Goal: Information Seeking & Learning: Check status

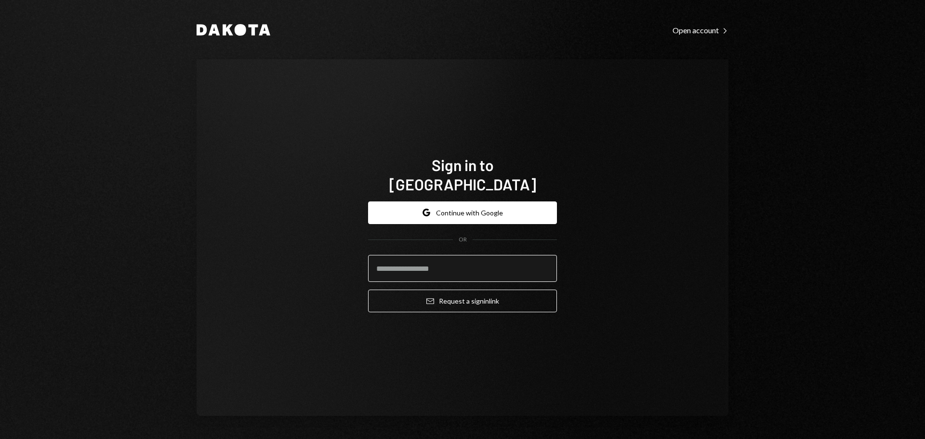
click at [451, 263] on input "email" at bounding box center [462, 268] width 189 height 27
click at [476, 205] on button "Google Continue with Google" at bounding box center [462, 212] width 189 height 23
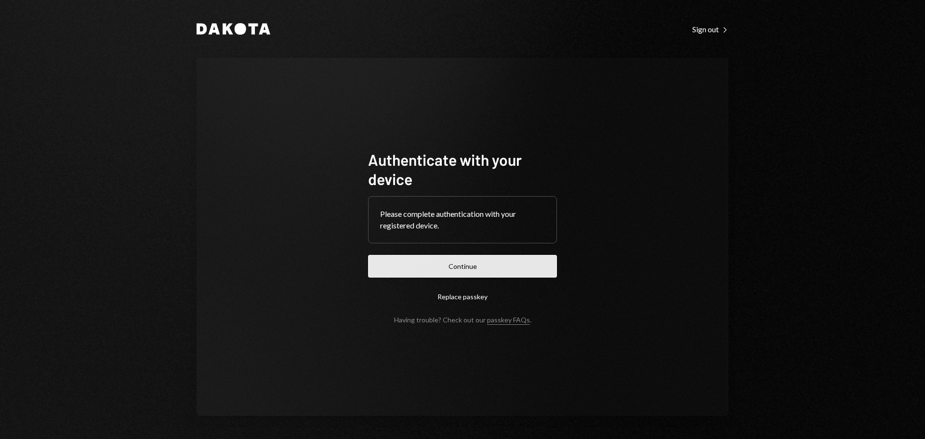
click at [447, 258] on button "Continue" at bounding box center [462, 266] width 189 height 23
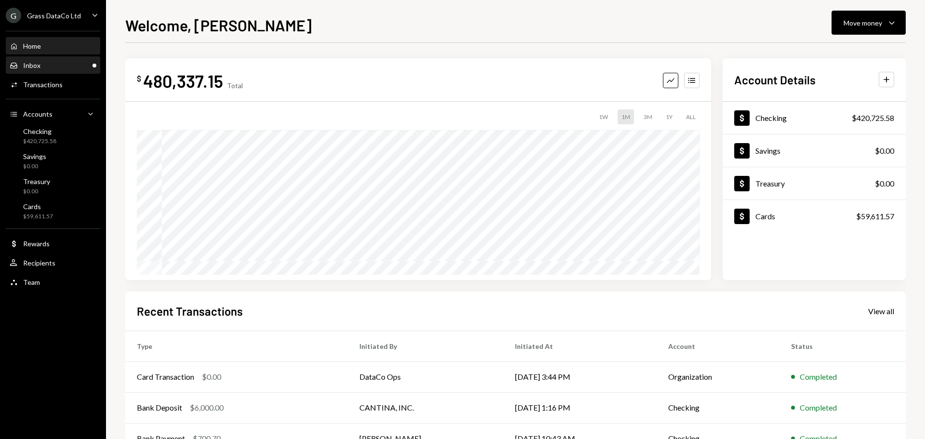
click at [31, 67] on div "Inbox" at bounding box center [31, 65] width 17 height 8
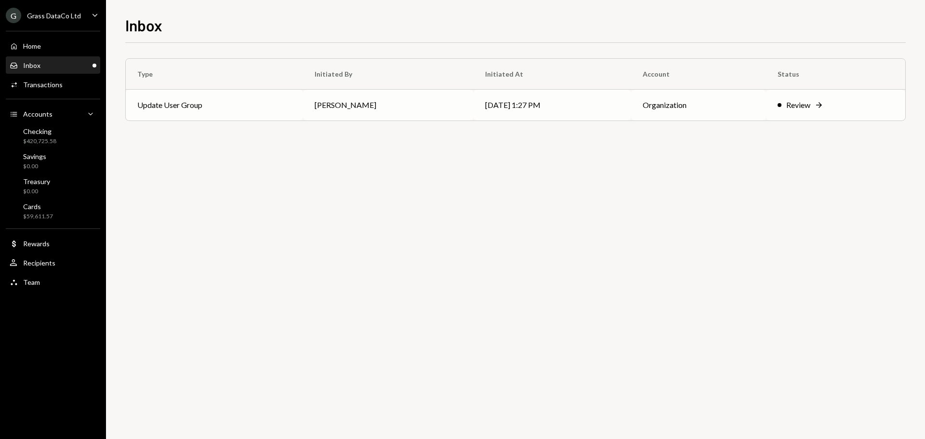
click at [146, 105] on td "Update User Group" at bounding box center [214, 105] width 177 height 31
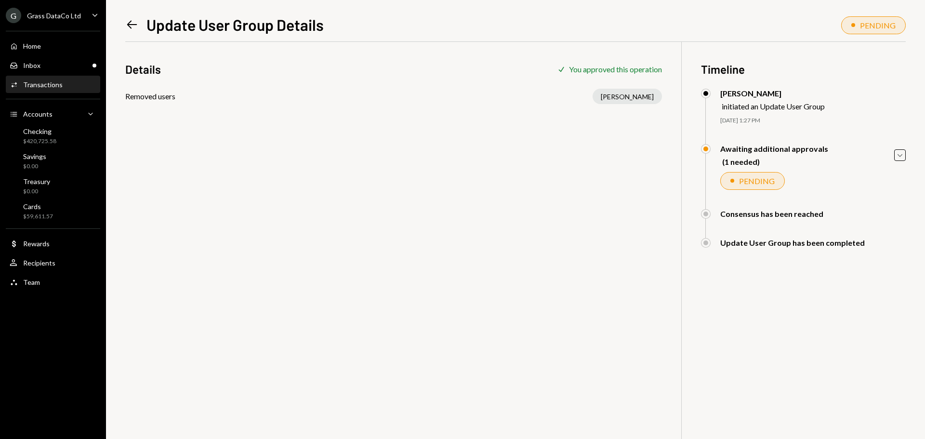
click at [124, 21] on div "Left Arrow Update User Group Details PENDING Details Check You approved this op…" at bounding box center [515, 219] width 819 height 439
click at [128, 20] on icon "Left Arrow" at bounding box center [131, 24] width 13 height 13
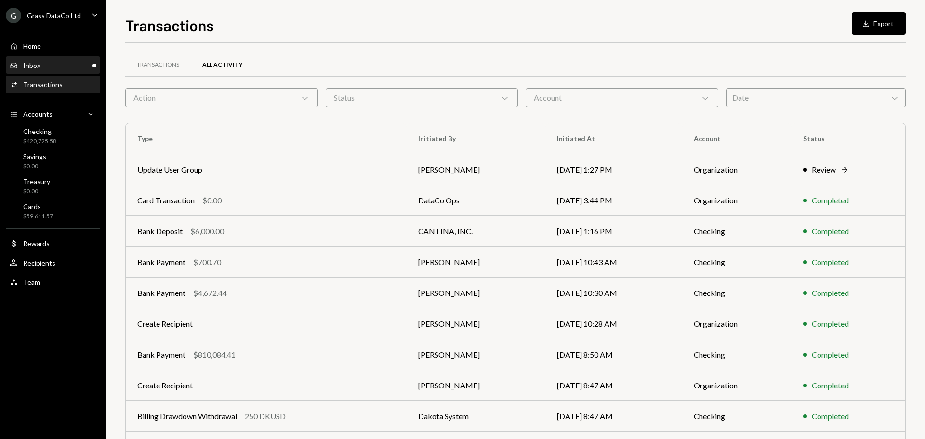
click at [41, 60] on div "Inbox Inbox" at bounding box center [53, 65] width 87 height 16
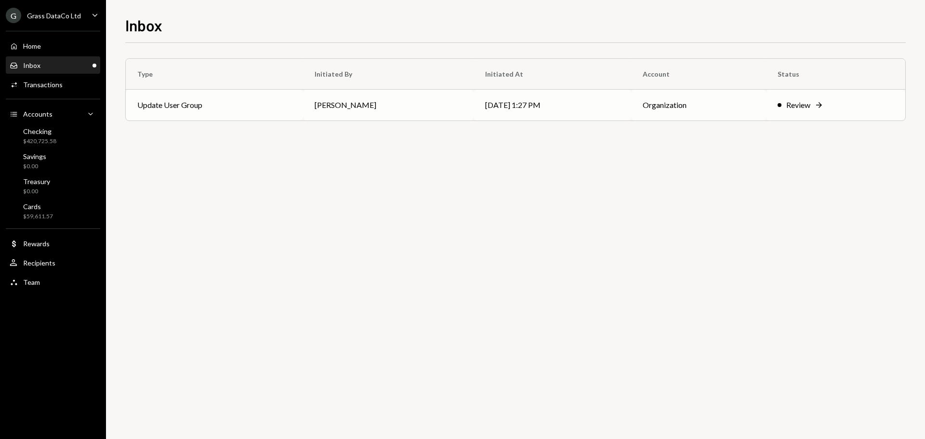
click at [549, 103] on td "[DATE] 1:27 PM" at bounding box center [553, 105] width 158 height 31
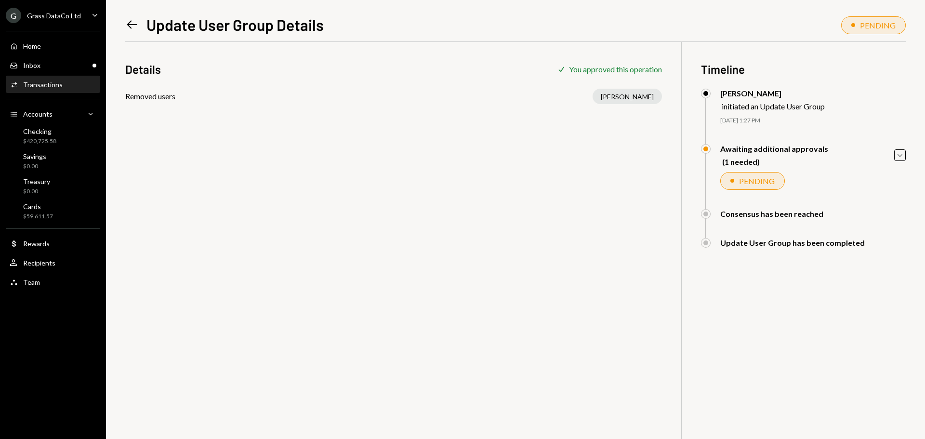
click at [130, 20] on icon "Left Arrow" at bounding box center [131, 24] width 13 height 13
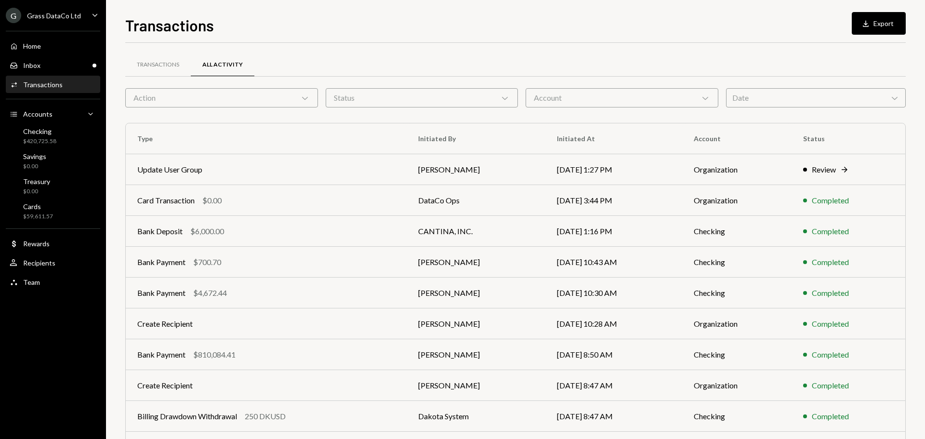
click at [54, 13] on div "Grass DataCo Ltd" at bounding box center [54, 16] width 54 height 8
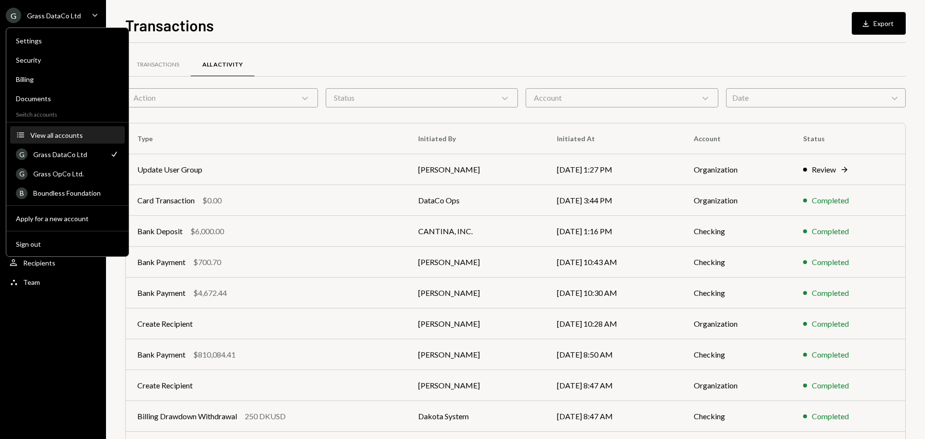
click at [66, 137] on div "View all accounts" at bounding box center [74, 135] width 89 height 8
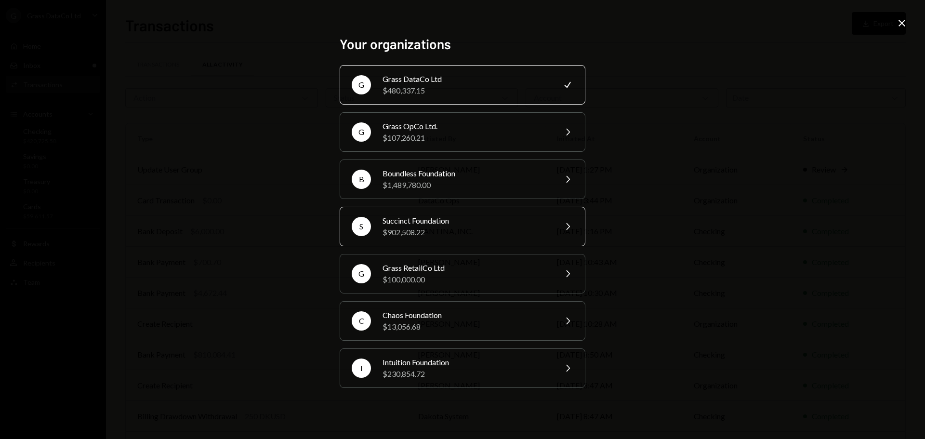
click at [438, 224] on div "Succinct Foundation" at bounding box center [467, 221] width 168 height 12
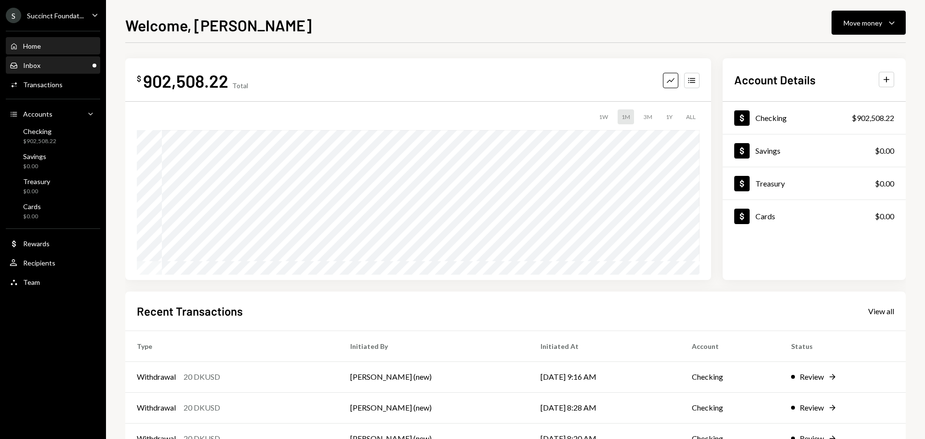
click at [46, 61] on div "Inbox Inbox" at bounding box center [53, 65] width 87 height 9
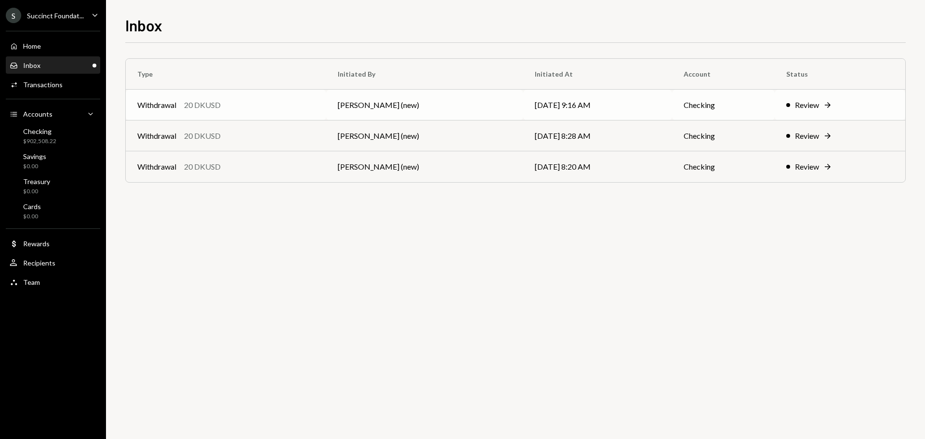
click at [280, 106] on div "Withdrawal 20 DKUSD" at bounding box center [225, 105] width 177 height 12
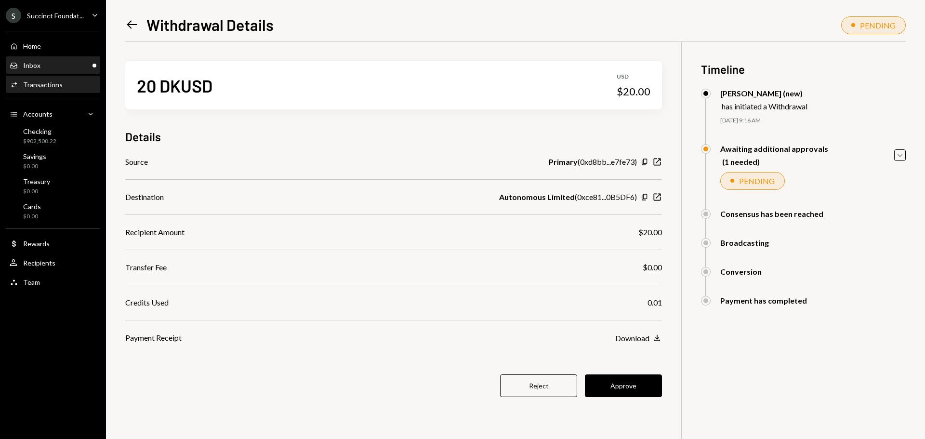
click at [36, 70] on div "Inbox Inbox" at bounding box center [53, 65] width 87 height 16
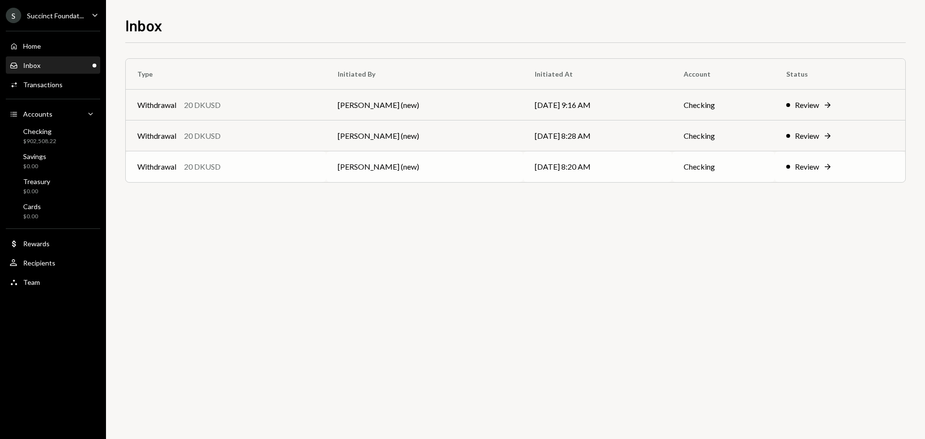
click at [231, 169] on div "Withdrawal 20 DKUSD" at bounding box center [225, 167] width 177 height 12
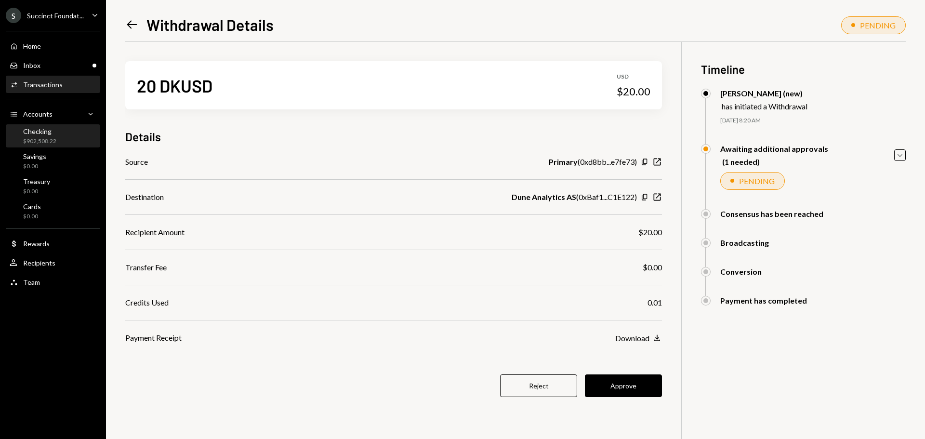
click at [43, 135] on div "Checking $902,508.22" at bounding box center [39, 136] width 33 height 18
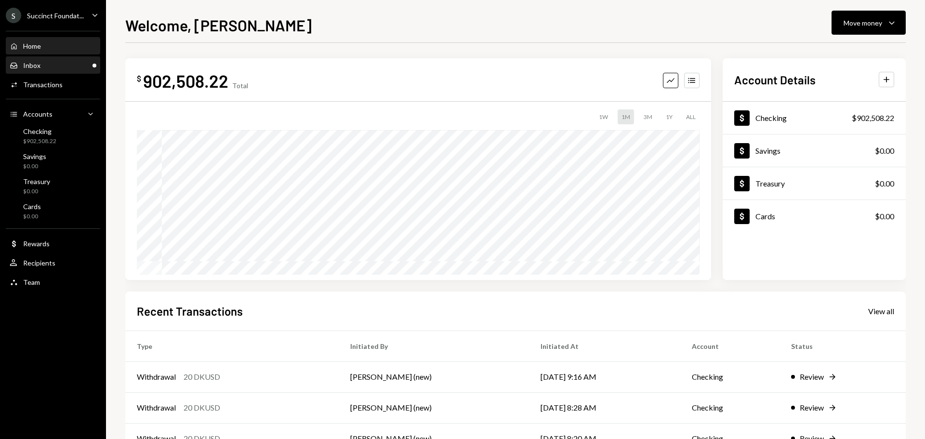
click at [52, 68] on div "Inbox Inbox" at bounding box center [53, 65] width 87 height 9
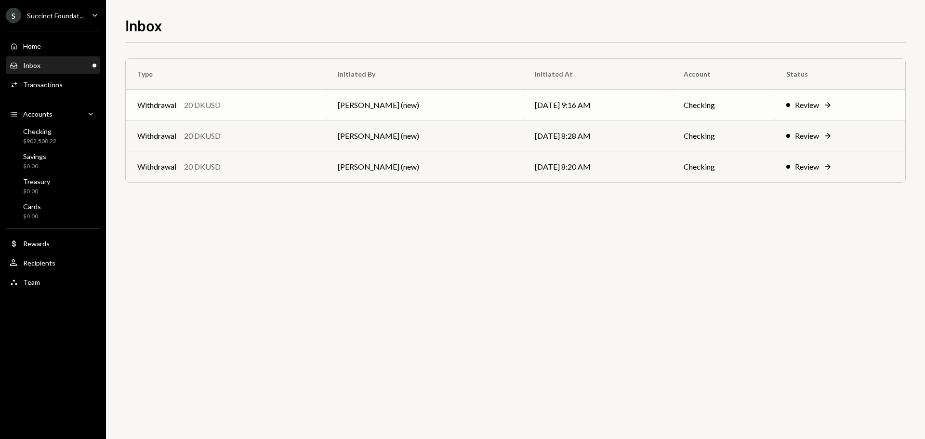
click at [376, 105] on td "[PERSON_NAME] (new)" at bounding box center [424, 105] width 197 height 31
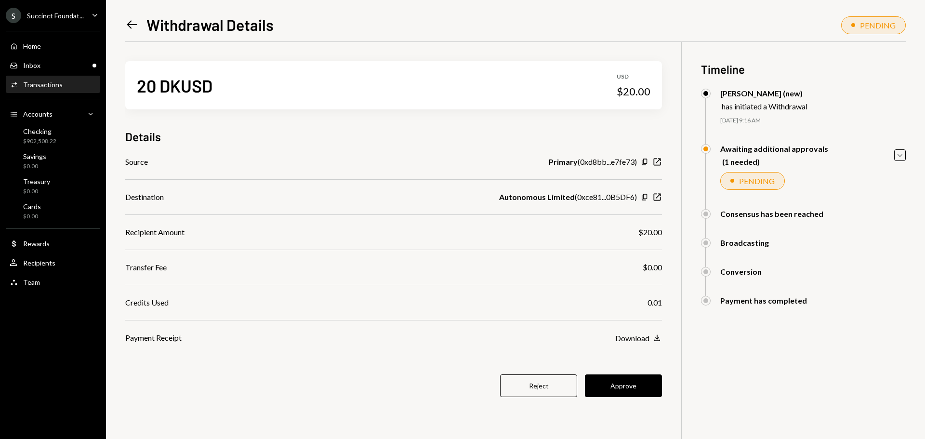
click at [640, 382] on button "Approve" at bounding box center [623, 385] width 77 height 23
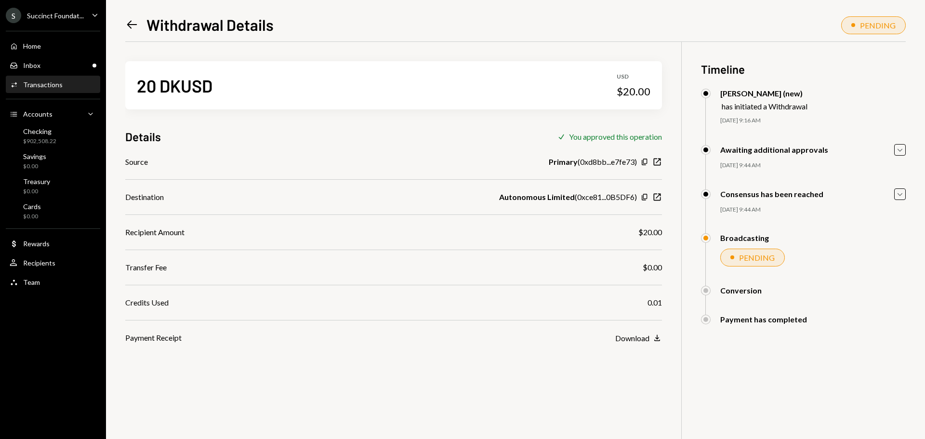
click at [123, 27] on div "Left Arrow Withdrawal Details PENDING 20 DKUSD USD $20.00 Details Check You app…" at bounding box center [515, 219] width 819 height 439
click at [126, 22] on icon "Left Arrow" at bounding box center [131, 24] width 13 height 13
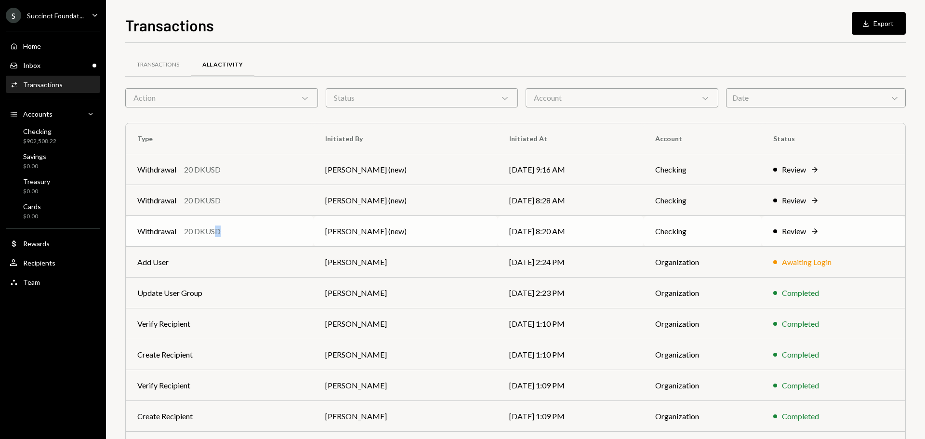
click at [219, 228] on div "20 DKUSD" at bounding box center [202, 232] width 37 height 12
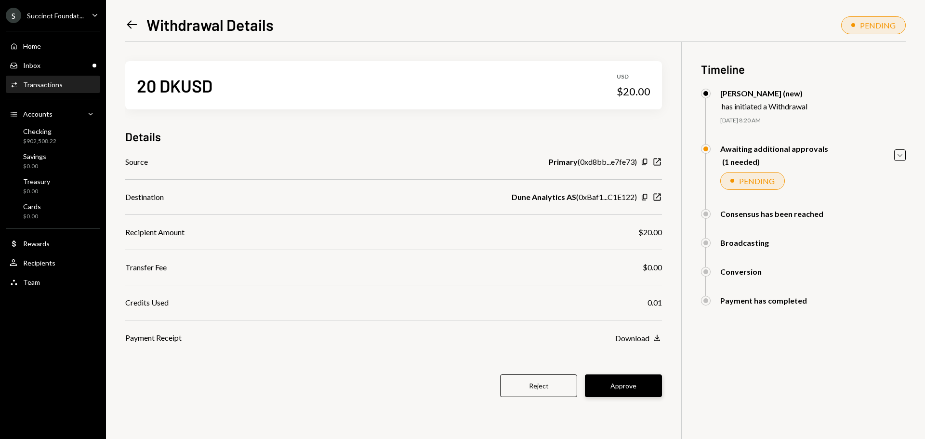
click at [621, 389] on button "Approve" at bounding box center [623, 385] width 77 height 23
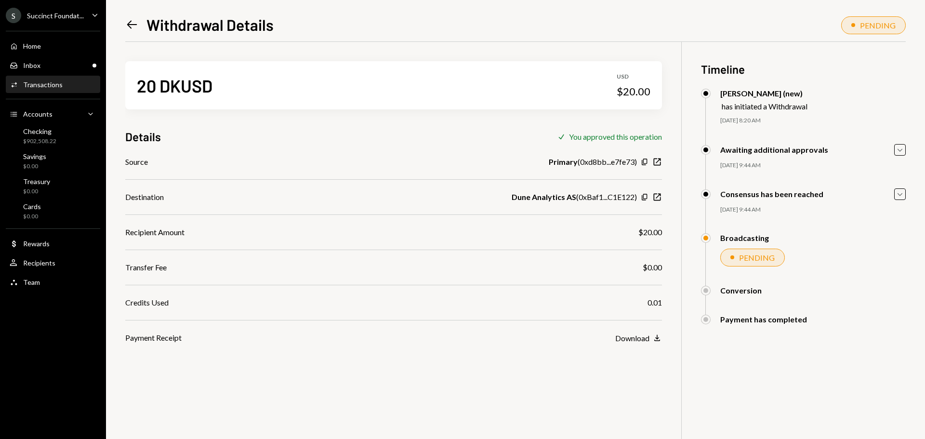
click at [40, 85] on div "Transactions" at bounding box center [43, 84] width 40 height 8
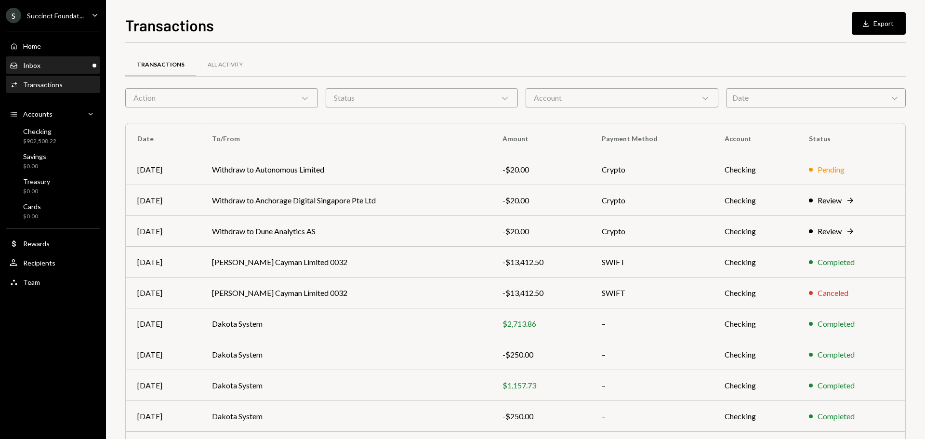
click at [60, 63] on div "Inbox Inbox" at bounding box center [53, 65] width 87 height 9
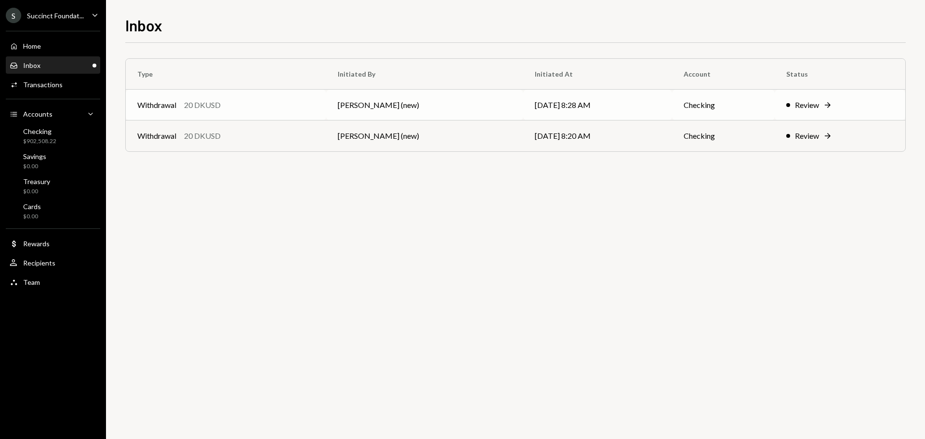
click at [383, 106] on td "[PERSON_NAME] (new)" at bounding box center [424, 105] width 197 height 31
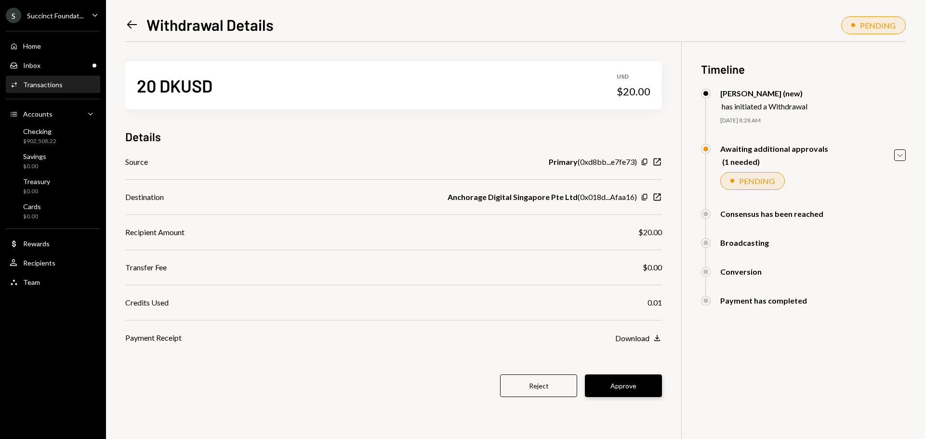
click at [637, 390] on button "Approve" at bounding box center [623, 385] width 77 height 23
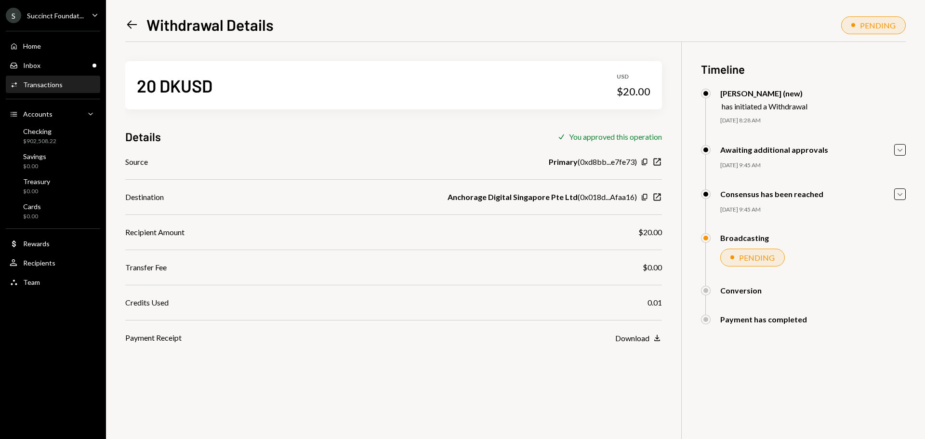
click at [131, 17] on link "Left Arrow" at bounding box center [131, 24] width 13 height 15
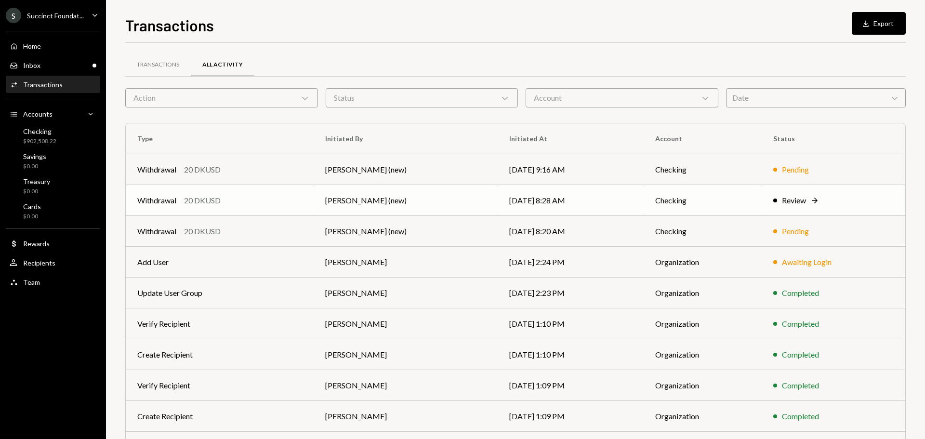
click at [229, 201] on div "Withdrawal 20 DKUSD" at bounding box center [219, 201] width 165 height 12
